Goal: Navigation & Orientation: Find specific page/section

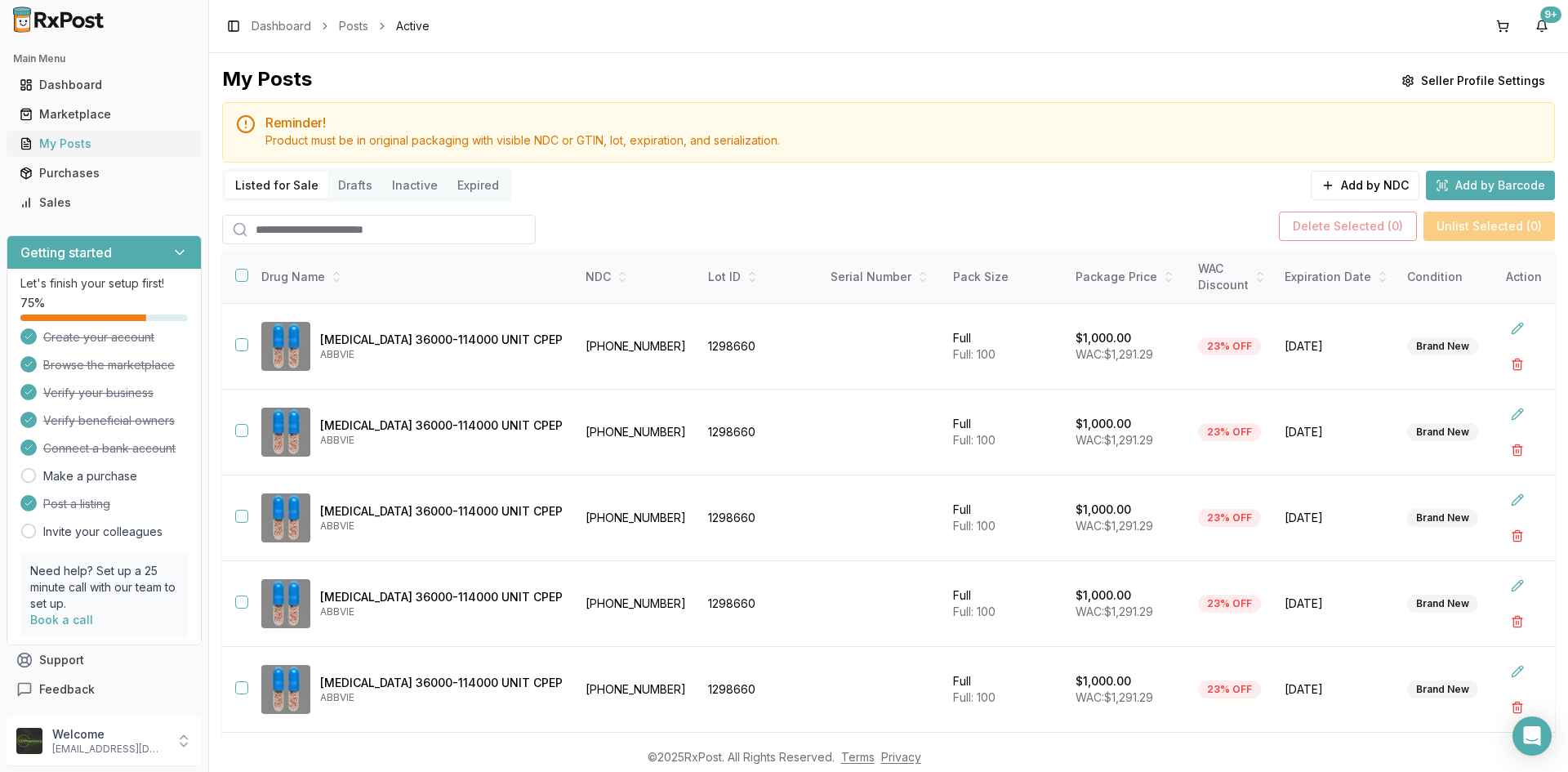
click at [77, 148] on div "My Posts" at bounding box center [104, 144] width 169 height 16
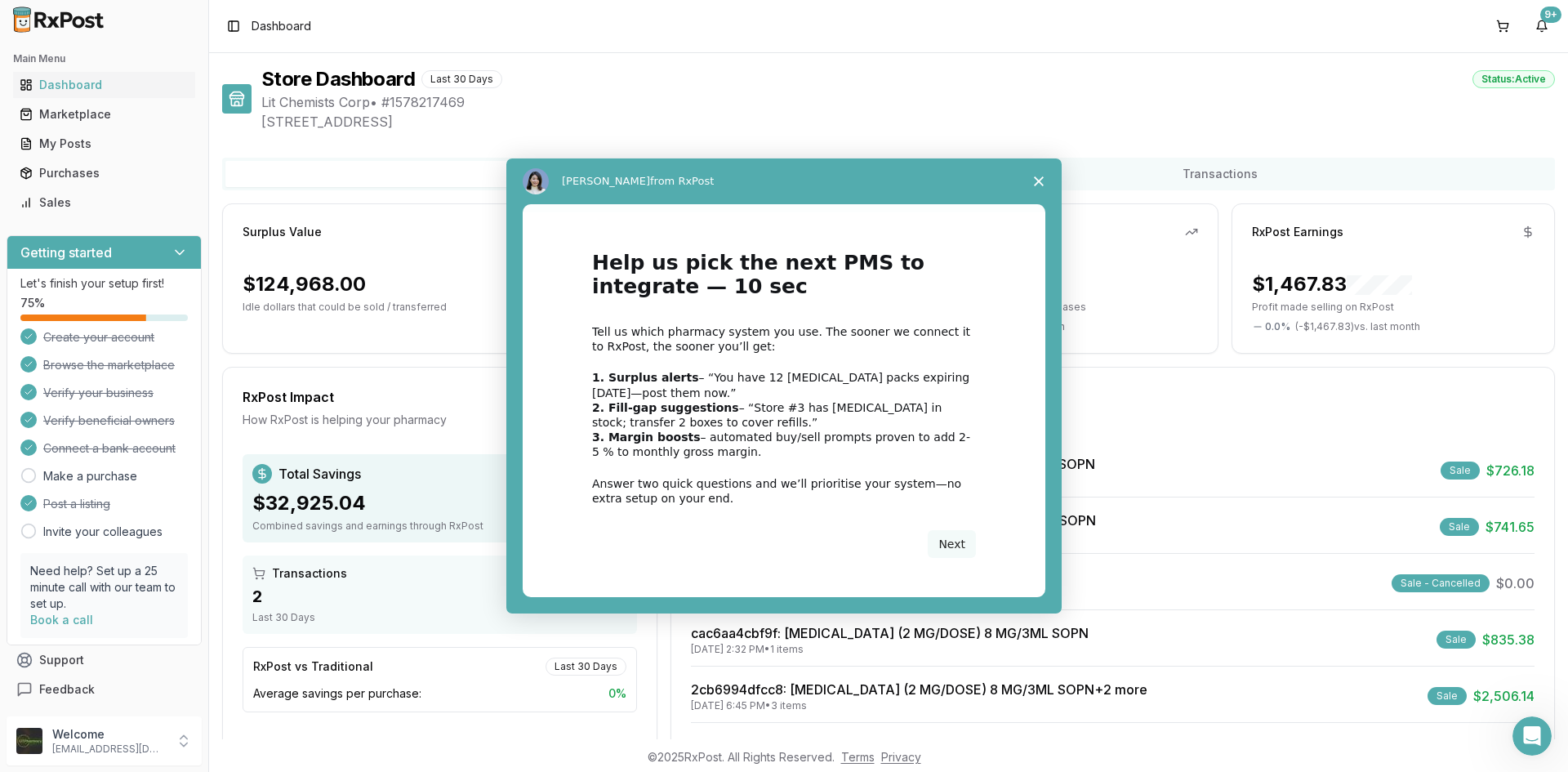
click at [119, 150] on div "Intercom messenger" at bounding box center [784, 386] width 1568 height 772
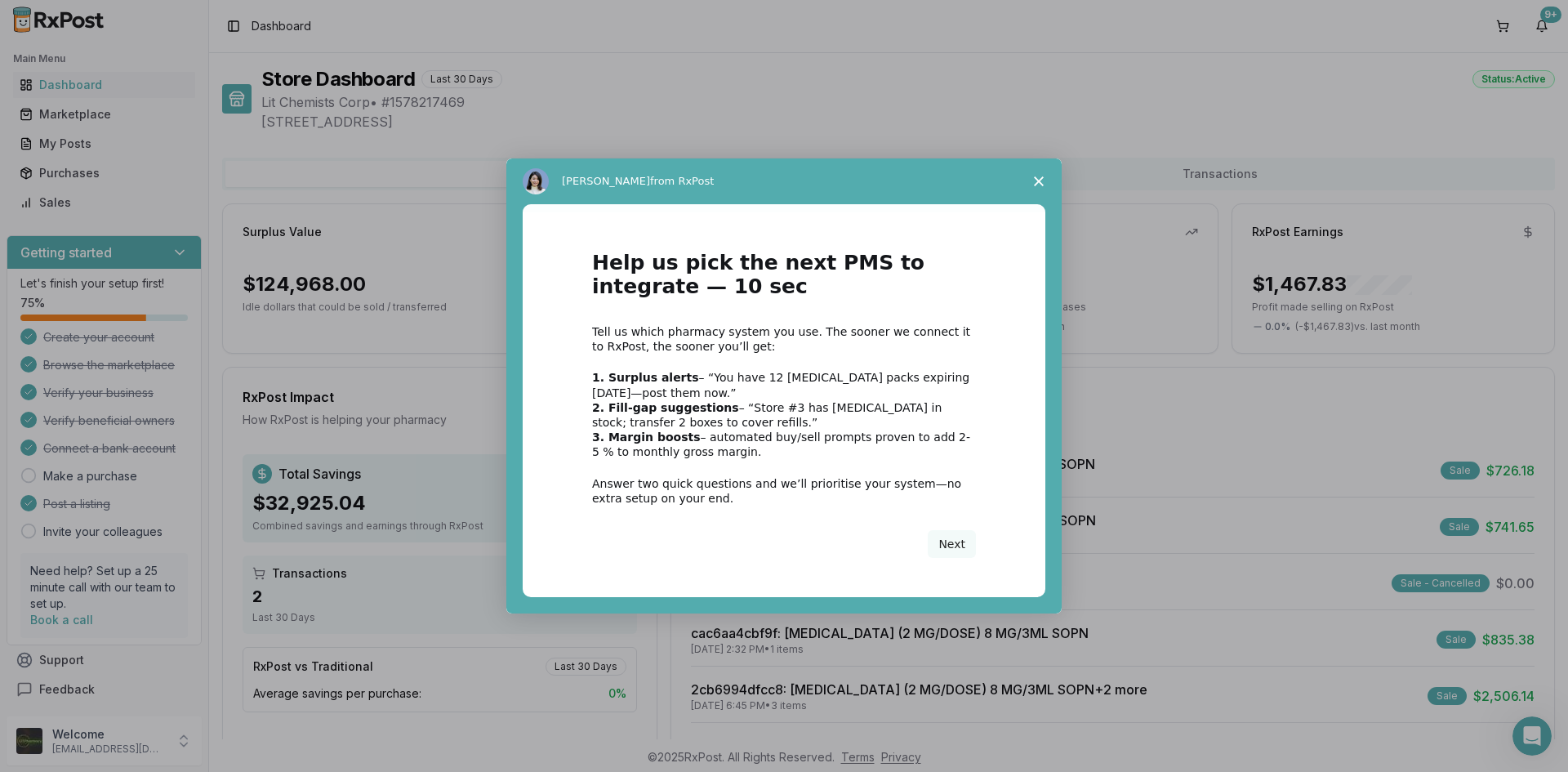
click at [1035, 179] on icon "Close survey" at bounding box center [1039, 181] width 10 height 10
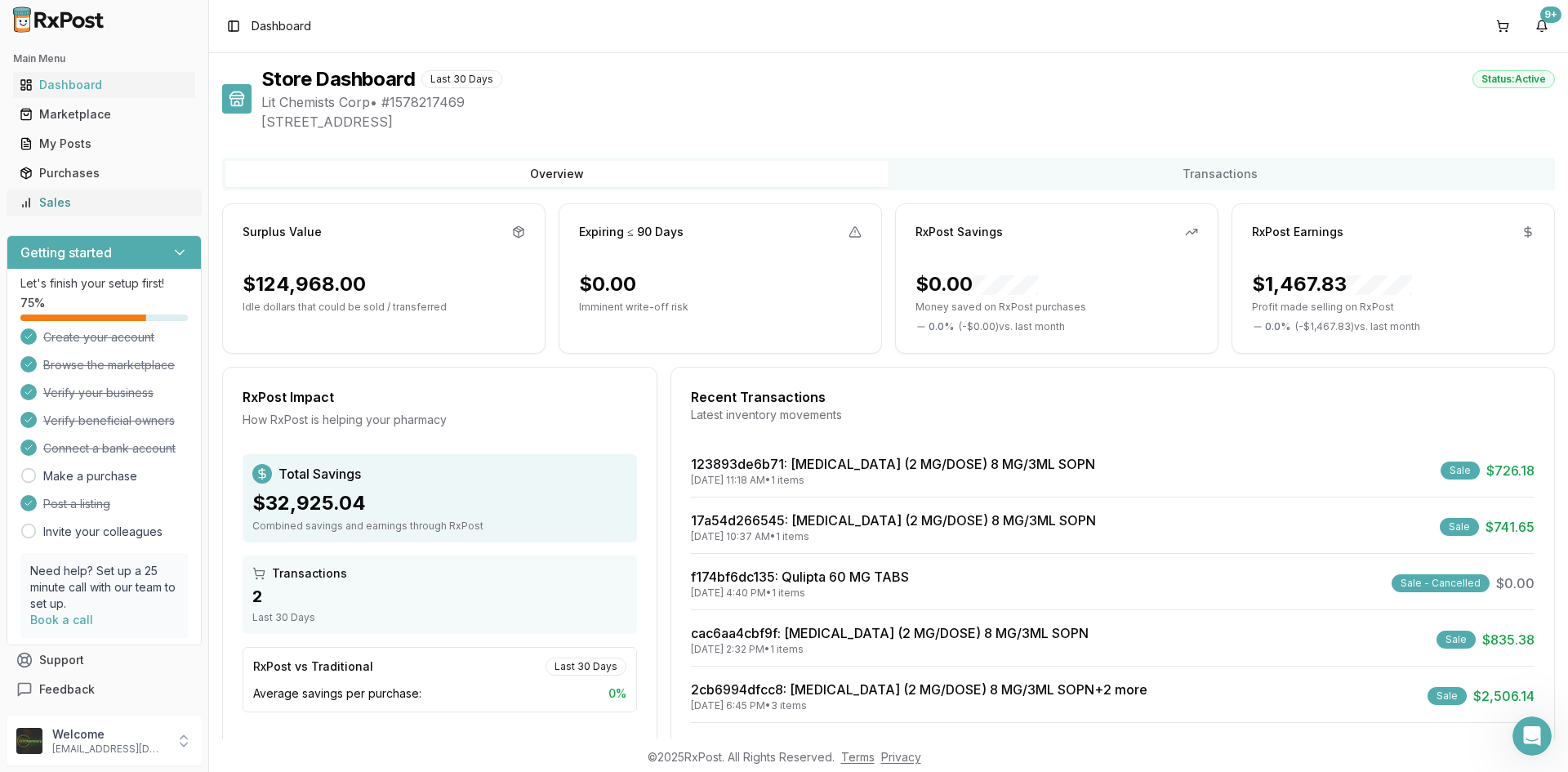
click at [51, 198] on div "Sales" at bounding box center [104, 202] width 169 height 16
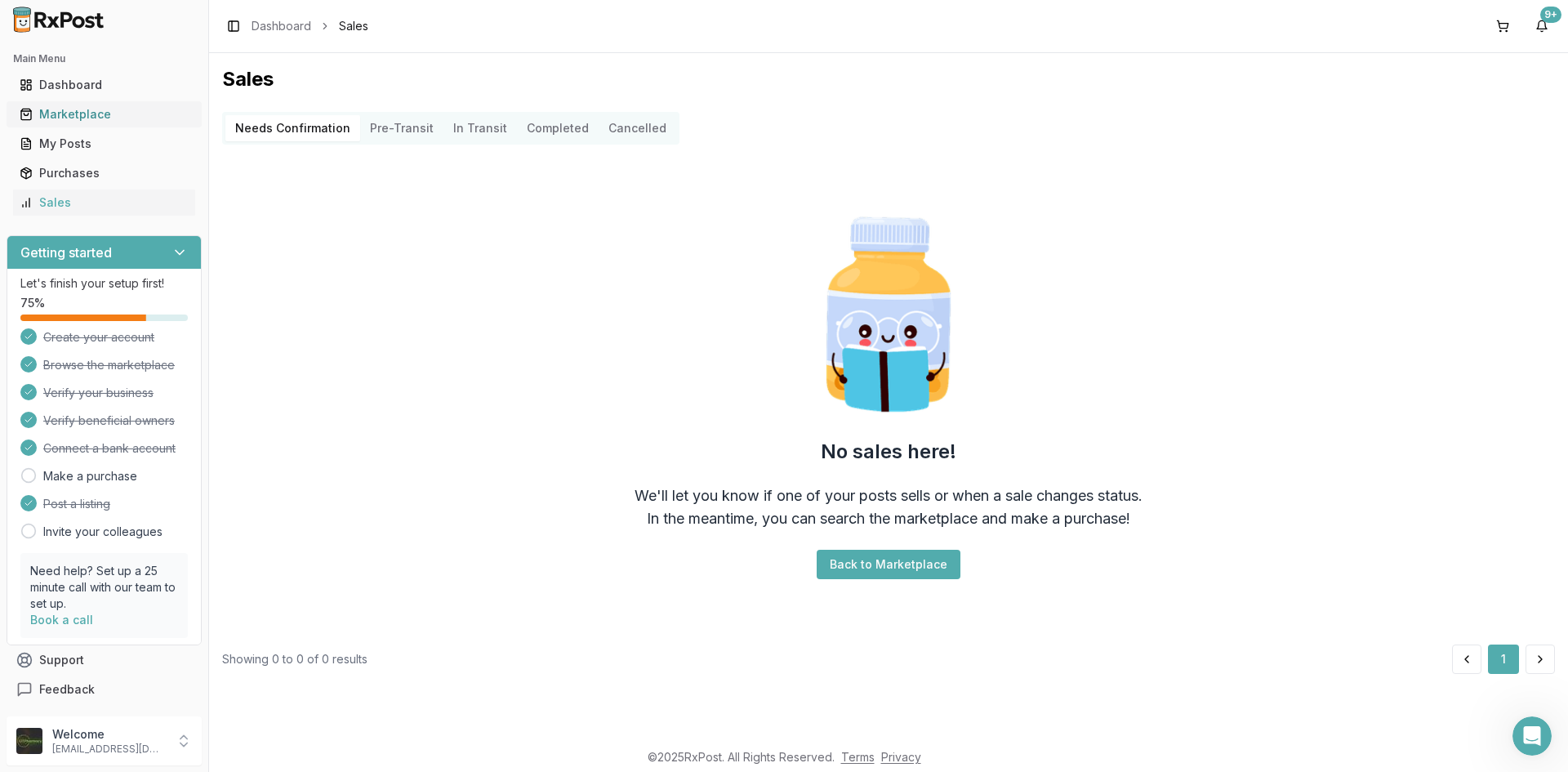
click at [72, 112] on div "Marketplace" at bounding box center [104, 114] width 169 height 16
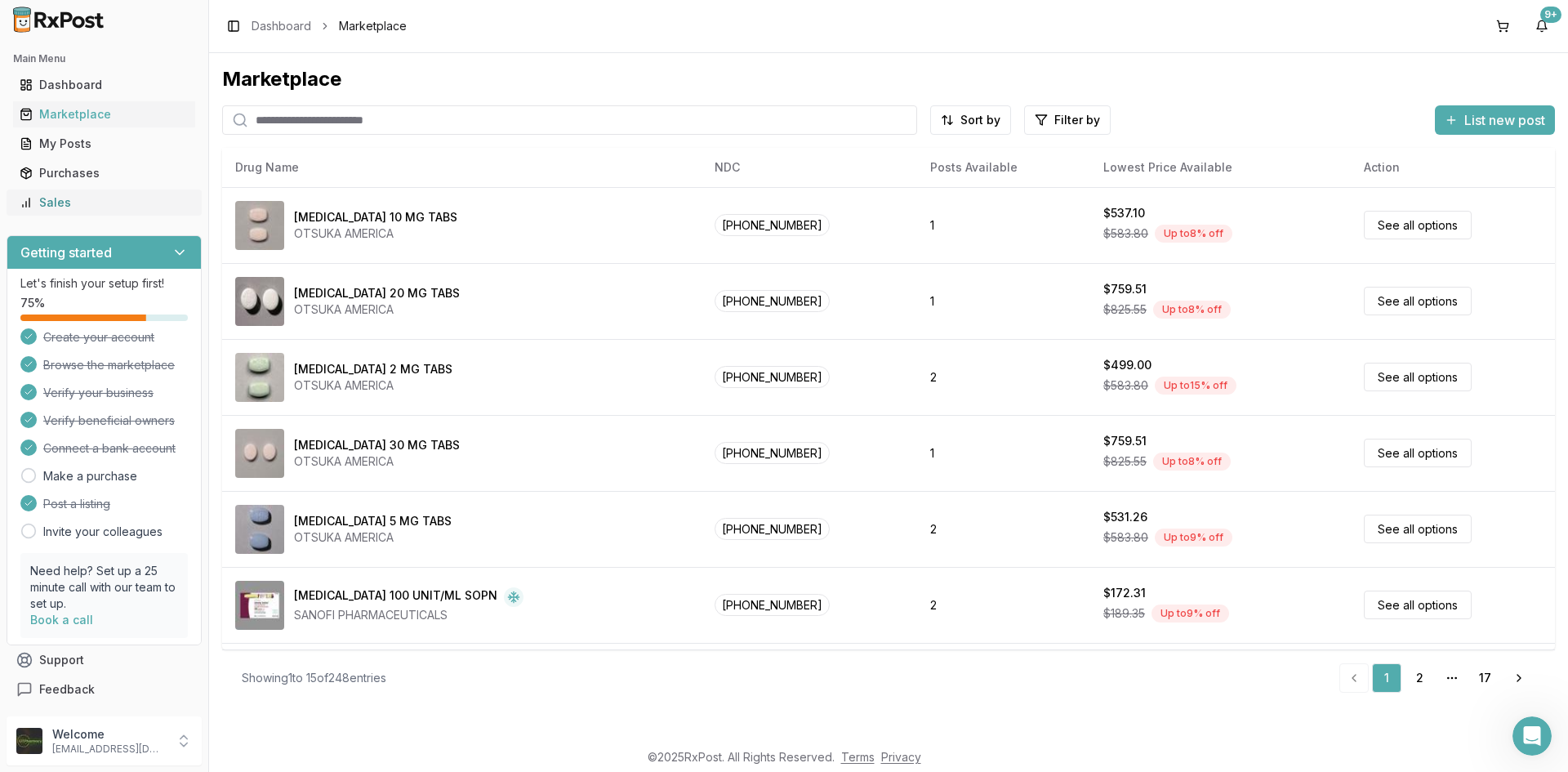
click at [121, 198] on div "Sales" at bounding box center [104, 202] width 169 height 16
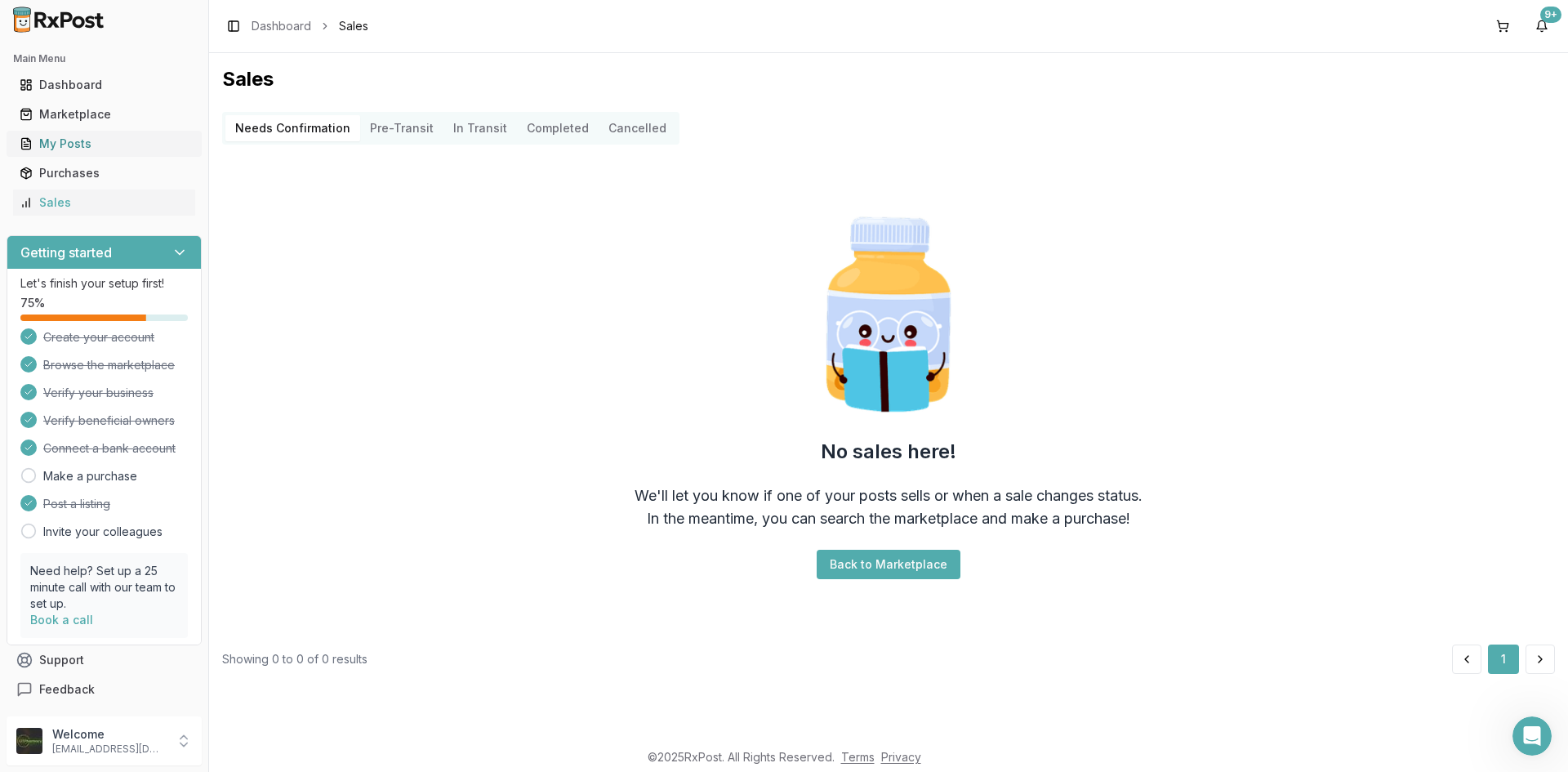
click at [103, 149] on div "My Posts" at bounding box center [104, 144] width 169 height 16
